Goal: Task Accomplishment & Management: Complete application form

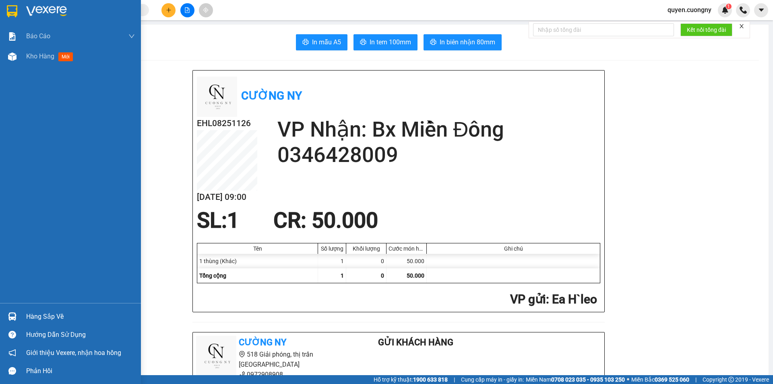
click at [14, 11] on img at bounding box center [12, 11] width 10 height 12
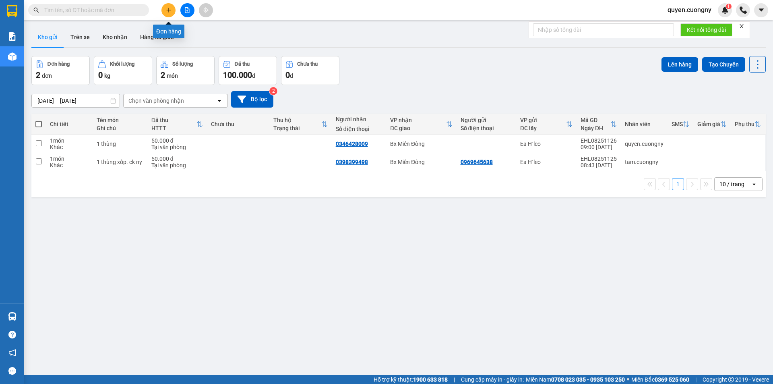
click at [174, 12] on button at bounding box center [168, 10] width 14 height 14
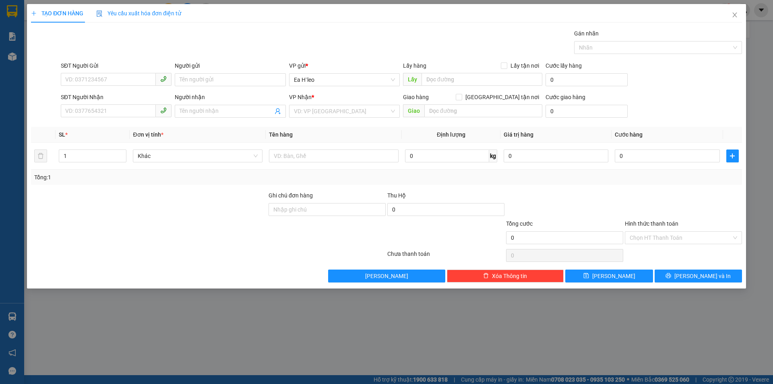
click at [307, 350] on div "TẠO ĐƠN HÀNG Yêu cầu xuất hóa đơn điện tử Transit Pickup Surcharge Ids Transit …" at bounding box center [386, 192] width 773 height 384
click at [120, 108] on input "SĐT Người Nhận" at bounding box center [108, 110] width 95 height 13
type input "0968944429"
click at [122, 128] on div "0968944429 - [PERSON_NAME]" at bounding box center [116, 127] width 101 height 9
type input "BÉ HIỀN"
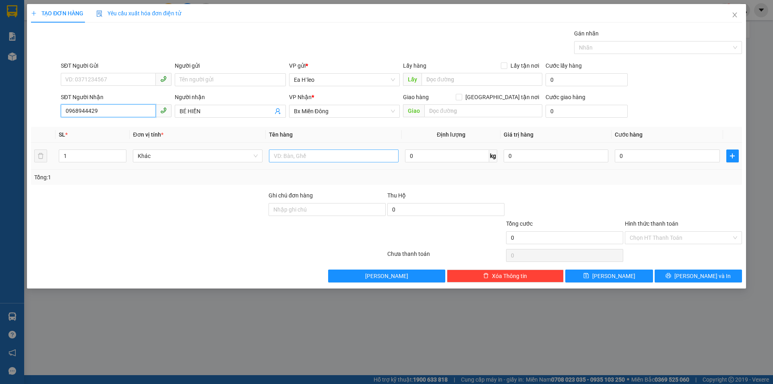
type input "0968944429"
click at [318, 160] on input "text" at bounding box center [334, 155] width 130 height 13
type input "1 xốp + ship tận nơi"
click at [433, 110] on input "text" at bounding box center [483, 110] width 118 height 13
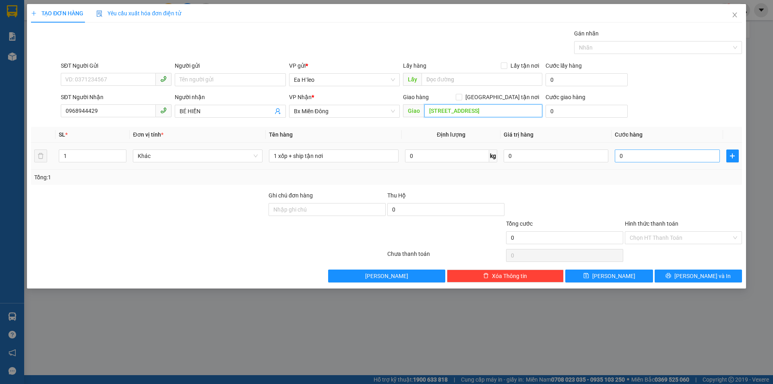
type input "[STREET_ADDRESS]"
click at [631, 153] on input "0" at bounding box center [667, 155] width 105 height 13
type input "5"
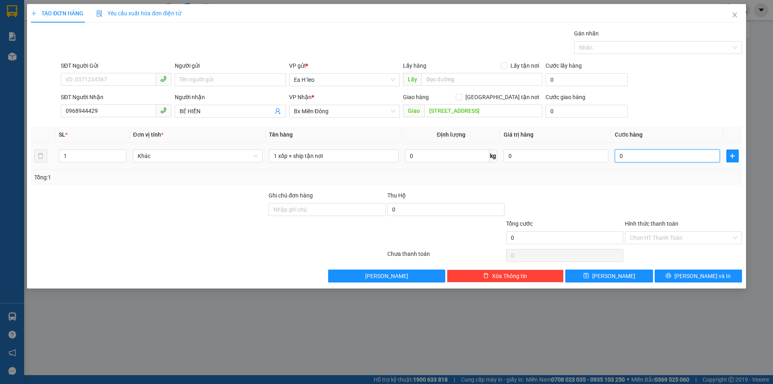
type input "5"
type input "50"
type input "500"
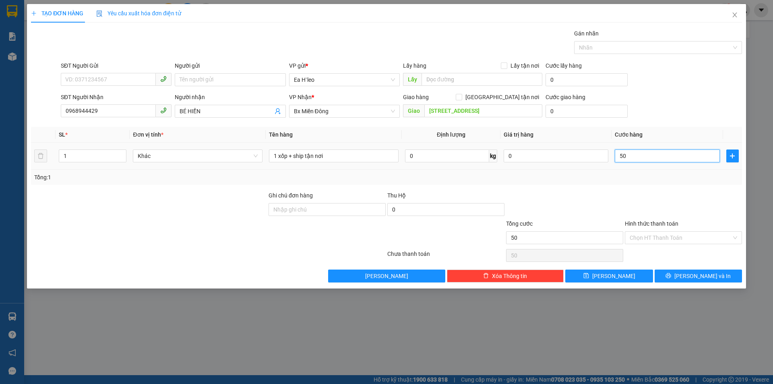
type input "500"
type input "5.000"
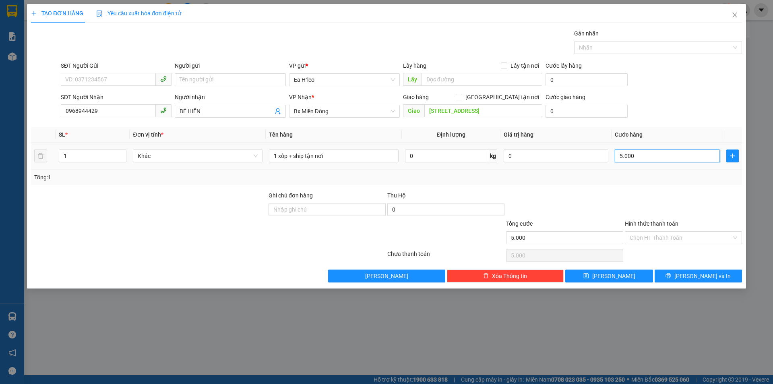
type input "50.000"
click at [648, 234] on input "Hình thức thanh toán" at bounding box center [681, 238] width 102 height 12
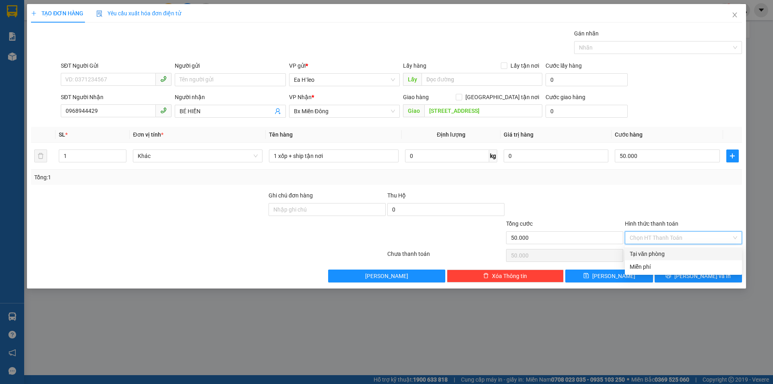
click at [647, 253] on div "Tại văn phòng" at bounding box center [684, 253] width 108 height 9
type input "0"
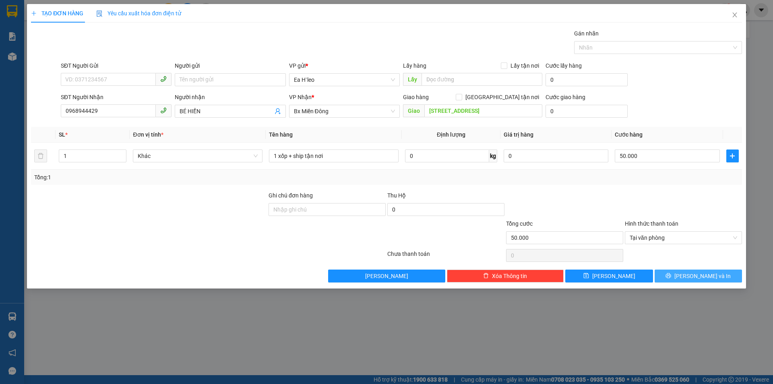
click at [680, 277] on button "[PERSON_NAME] và In" at bounding box center [698, 275] width 87 height 13
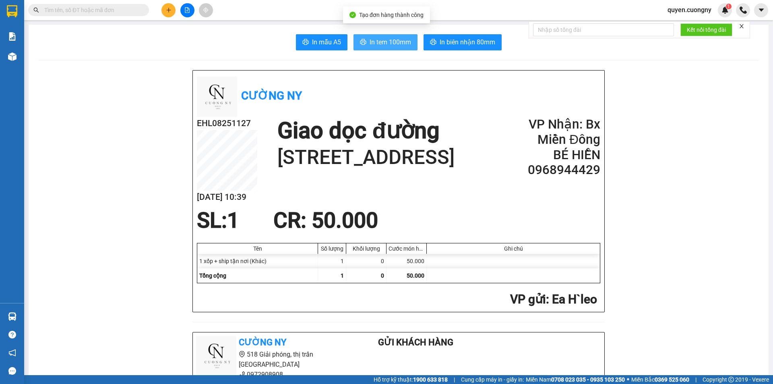
click at [378, 41] on span "In tem 100mm" at bounding box center [390, 42] width 41 height 10
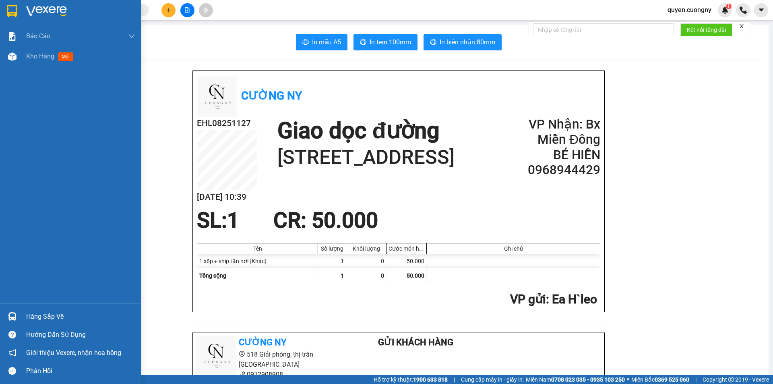
click at [18, 11] on div at bounding box center [12, 11] width 14 height 14
